Goal: Transaction & Acquisition: Purchase product/service

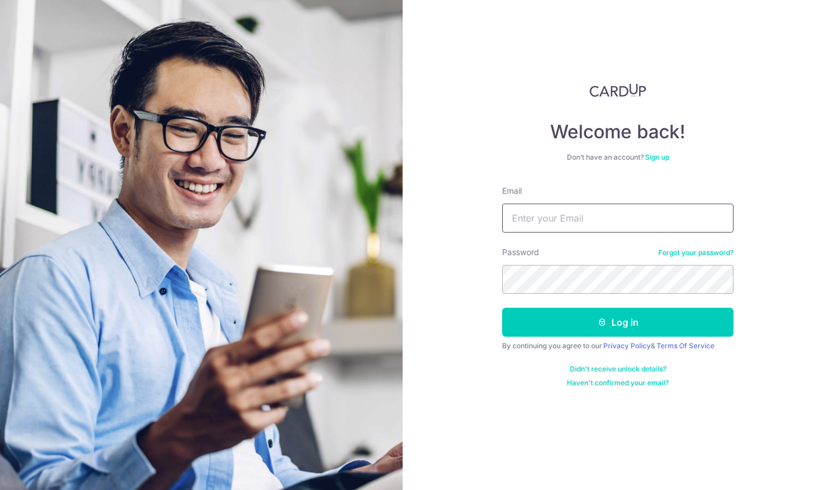
type input "[EMAIL_ADDRESS][DOMAIN_NAME]"
click at [546, 212] on input "[EMAIL_ADDRESS][DOMAIN_NAME]" at bounding box center [617, 218] width 231 height 29
click at [547, 330] on button "Log in" at bounding box center [617, 322] width 231 height 29
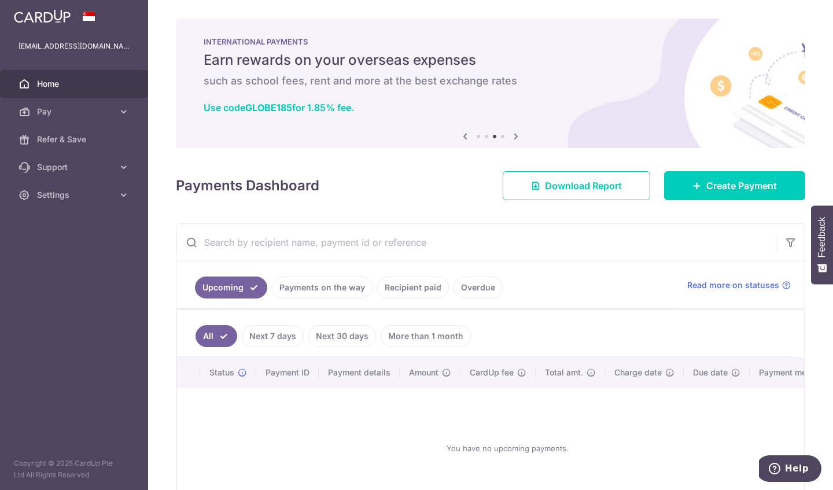
click at [60, 108] on span "Pay" at bounding box center [75, 112] width 76 height 12
click at [69, 20] on img at bounding box center [42, 16] width 57 height 14
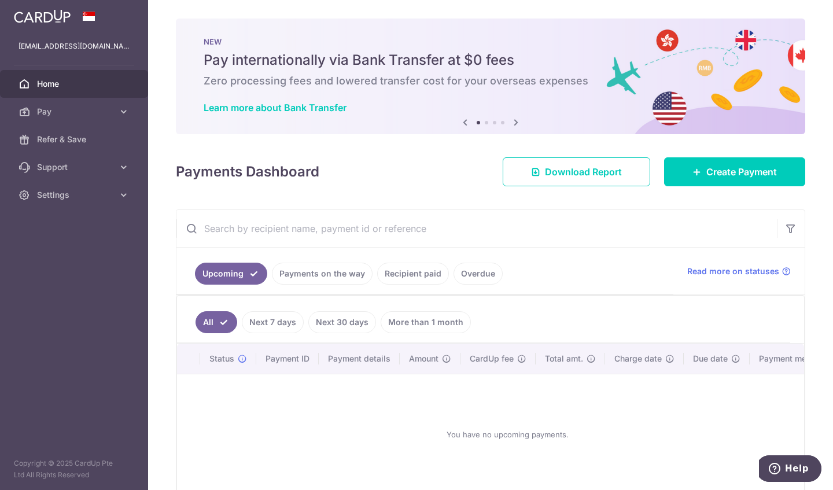
click at [72, 111] on span "Pay" at bounding box center [75, 112] width 76 height 12
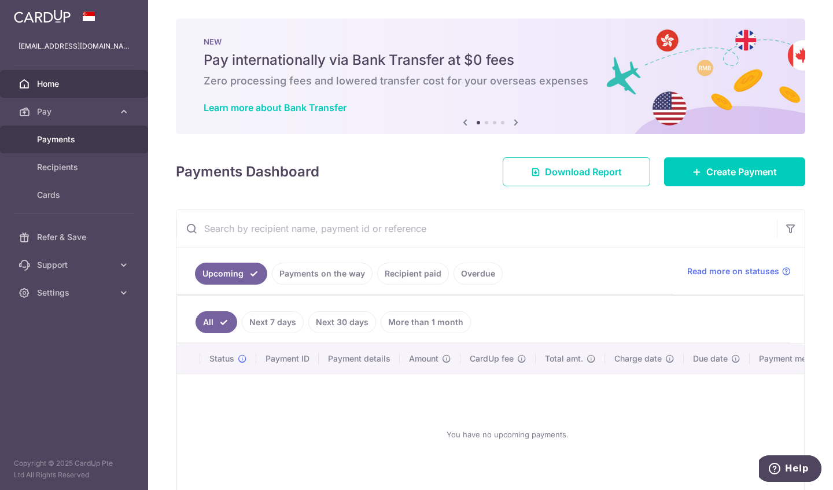
click at [74, 138] on span "Payments" at bounding box center [75, 140] width 76 height 12
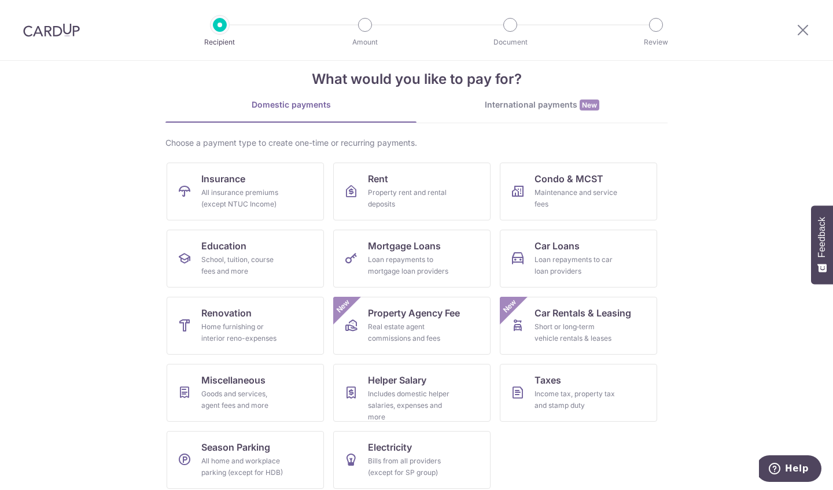
scroll to position [28, 0]
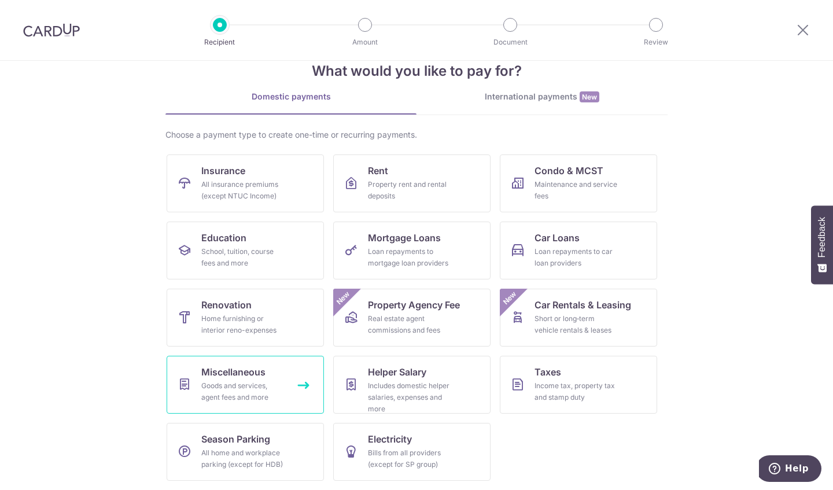
click at [281, 375] on link "Miscellaneous Goods and services, agent fees and more" at bounding box center [245, 385] width 157 height 58
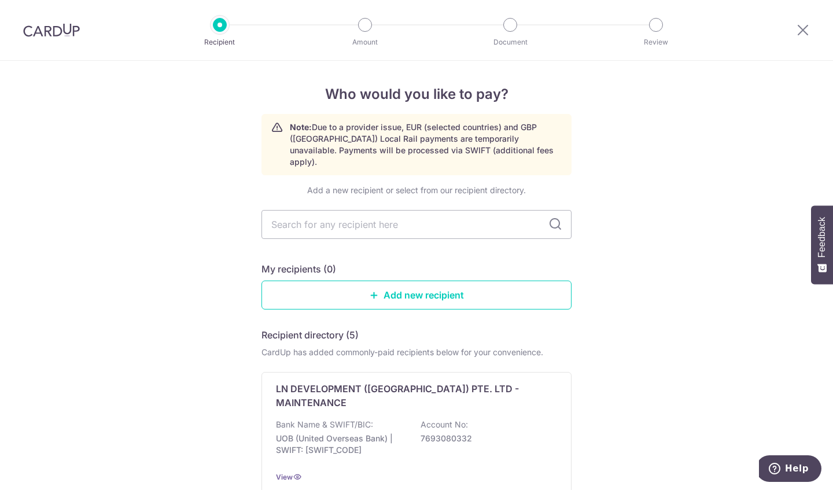
click at [442, 210] on input "text" at bounding box center [417, 224] width 310 height 29
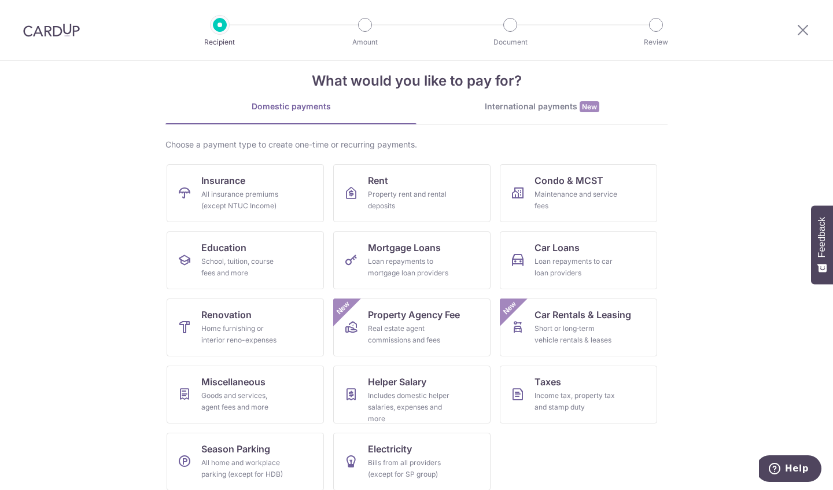
scroll to position [28, 0]
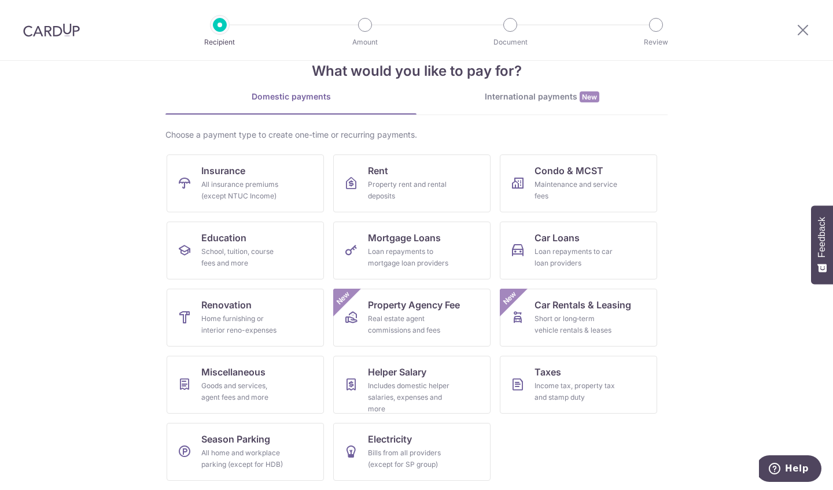
click at [525, 112] on link "International payments New" at bounding box center [542, 103] width 251 height 24
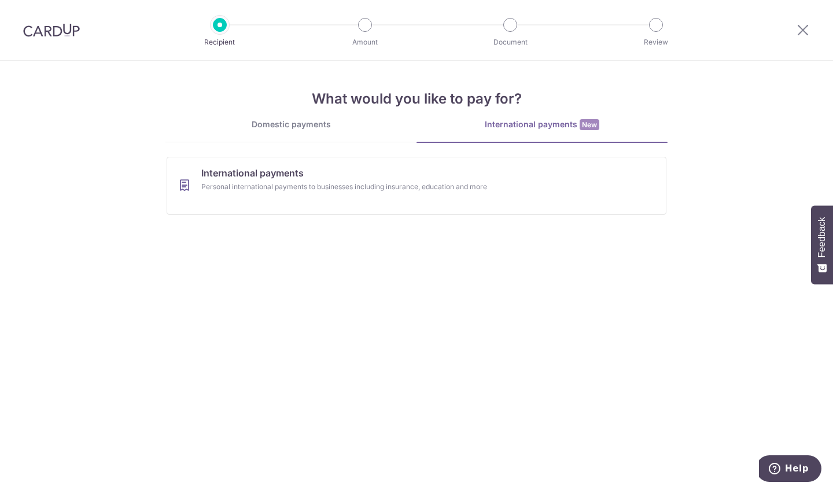
scroll to position [0, 0]
click at [289, 122] on div "Domestic payments" at bounding box center [291, 125] width 251 height 12
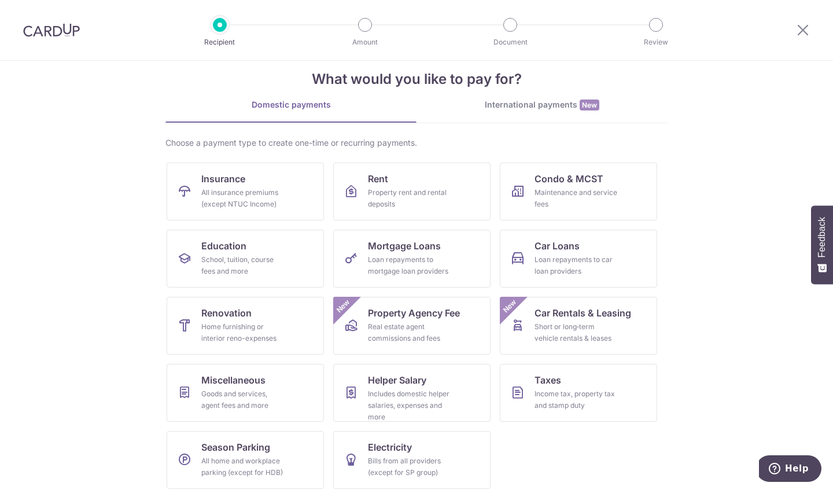
scroll to position [28, 0]
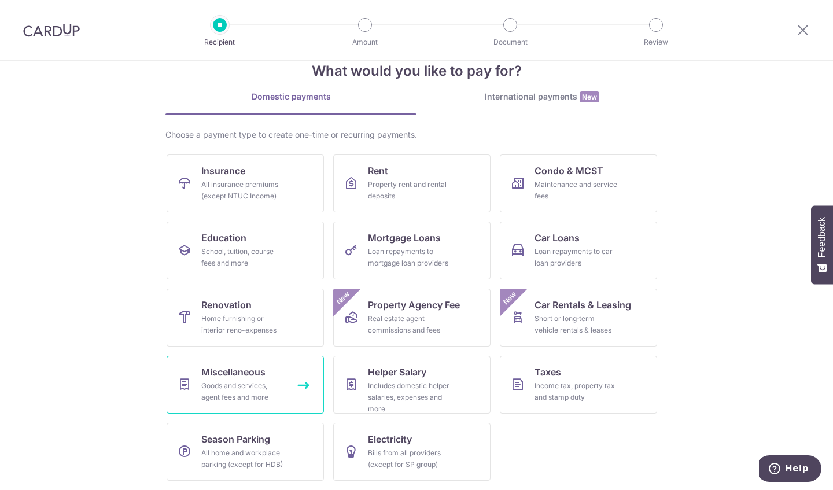
click at [247, 381] on div "Goods and services, agent fees and more" at bounding box center [242, 391] width 83 height 23
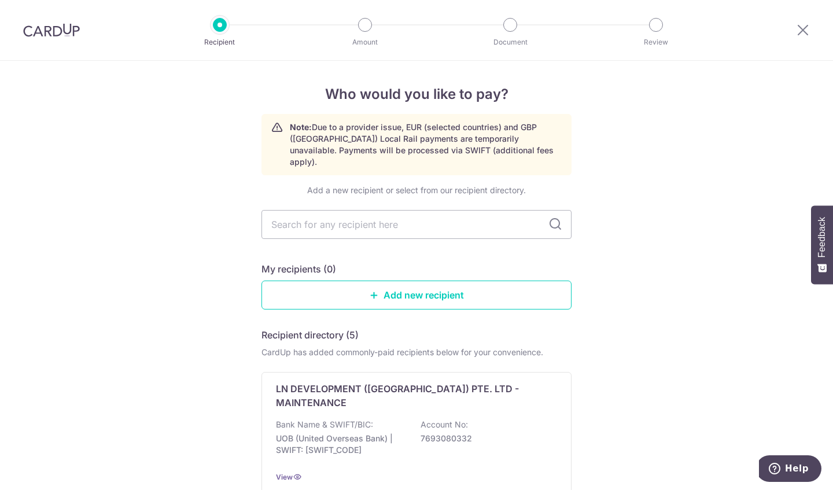
click at [45, 30] on img at bounding box center [51, 30] width 57 height 14
